Goal: Navigation & Orientation: Find specific page/section

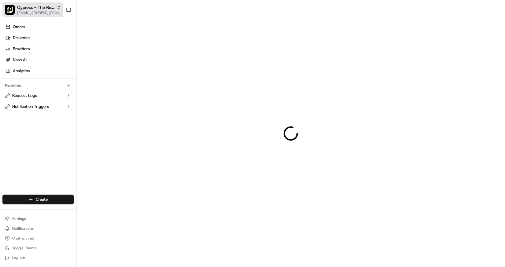
click at [26, 11] on span "[EMAIL_ADDRESS][DOMAIN_NAME]" at bounding box center [39, 12] width 44 height 5
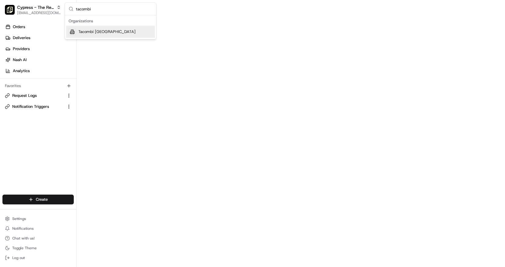
type input "tacombi"
click at [107, 31] on span "Tacombi [GEOGRAPHIC_DATA]" at bounding box center [106, 32] width 57 height 6
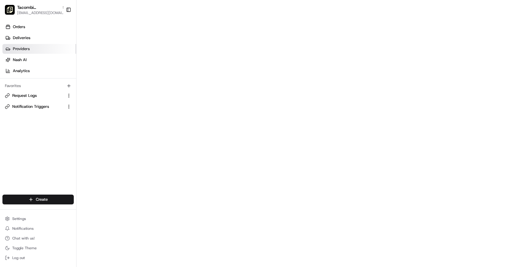
click at [30, 50] on link "Providers" at bounding box center [39, 49] width 74 height 10
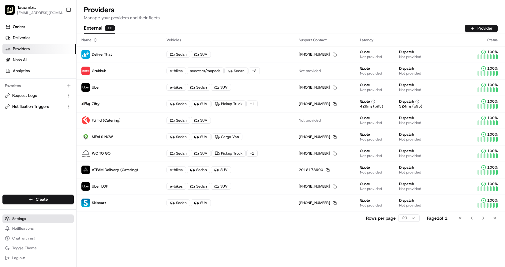
click at [28, 218] on button "Settings" at bounding box center [37, 219] width 71 height 9
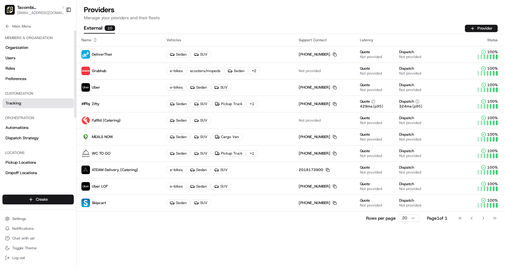
click at [24, 108] on link "Tracking" at bounding box center [37, 103] width 71 height 10
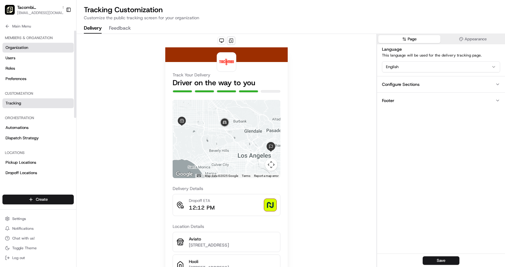
click at [33, 49] on link "Organization" at bounding box center [37, 48] width 71 height 10
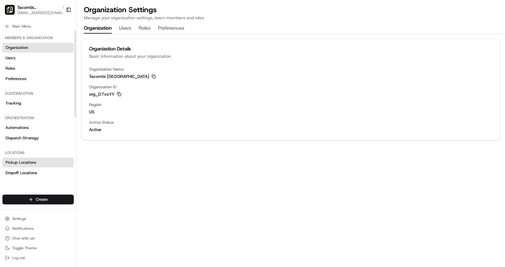
click at [20, 165] on span "Pickup Locations" at bounding box center [21, 163] width 31 height 6
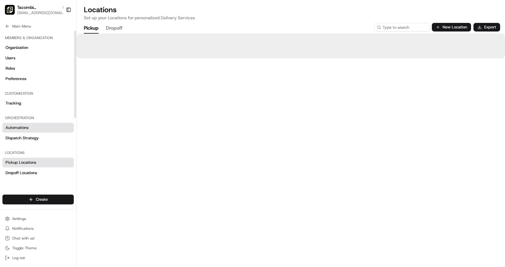
click at [21, 127] on span "Automations" at bounding box center [17, 128] width 23 height 6
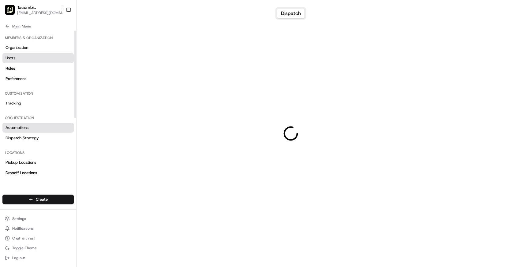
click at [23, 59] on link "Users" at bounding box center [37, 58] width 71 height 10
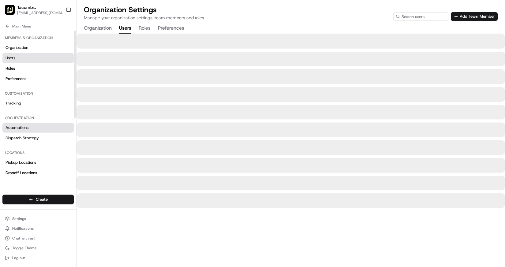
click at [20, 126] on span "Automations" at bounding box center [17, 128] width 23 height 6
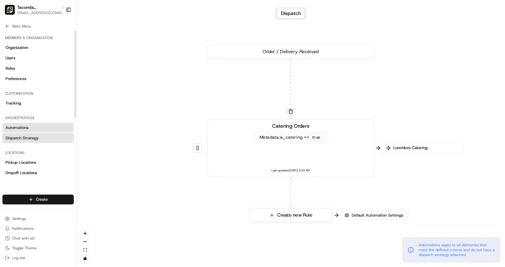
click at [11, 135] on span "Dispatch Strategy" at bounding box center [22, 138] width 33 height 6
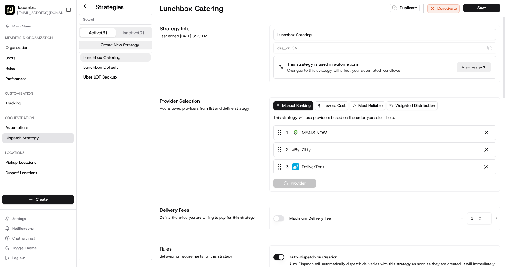
scroll to position [7, 0]
